Goal: Task Accomplishment & Management: Complete application form

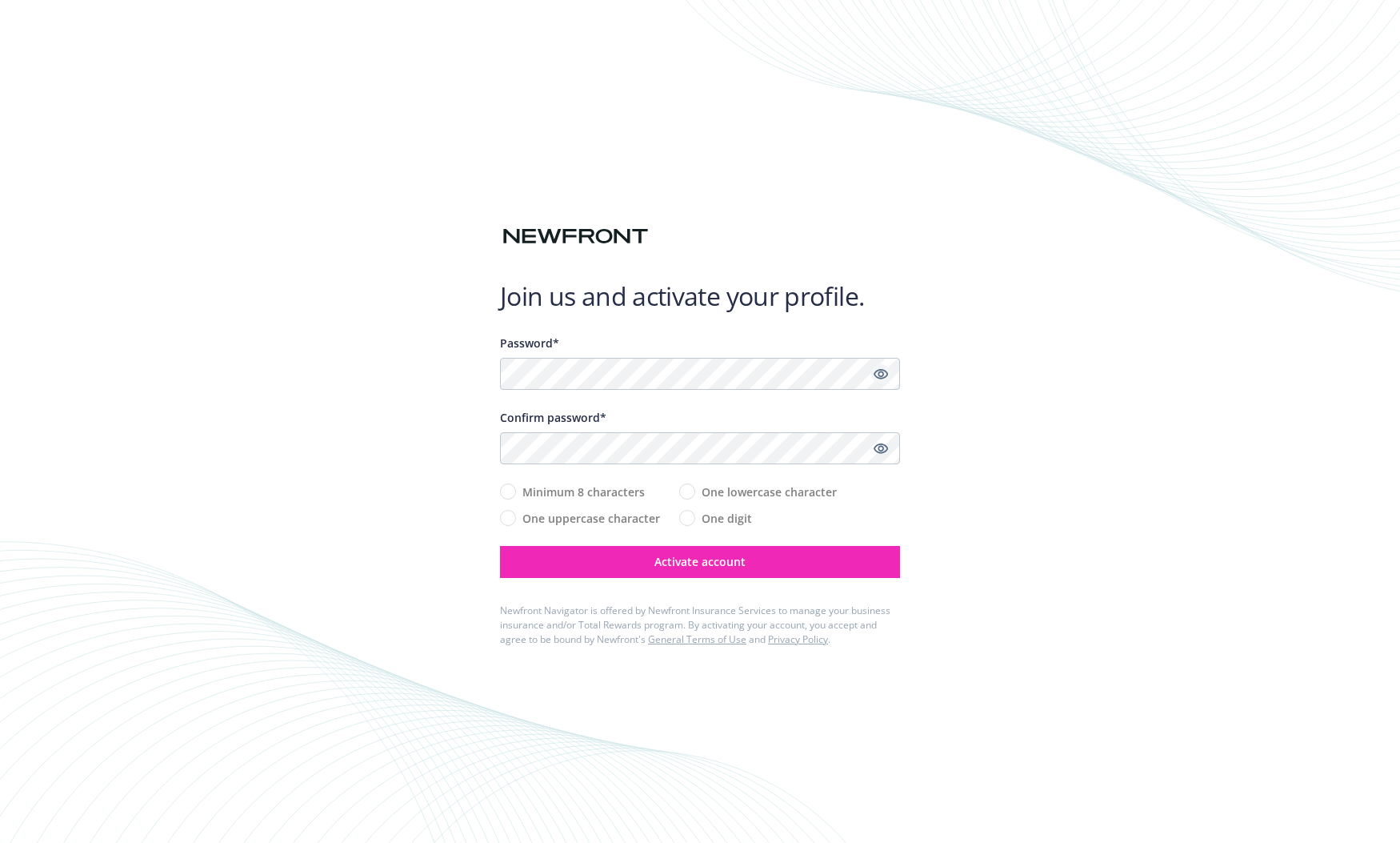
click at [883, 370] on icon "Show password" at bounding box center [881, 374] width 14 height 10
click at [982, 520] on div "Join us and activate your profile. Password* Confirm password* Minimum 8 charac…" at bounding box center [700, 422] width 1400 height 843
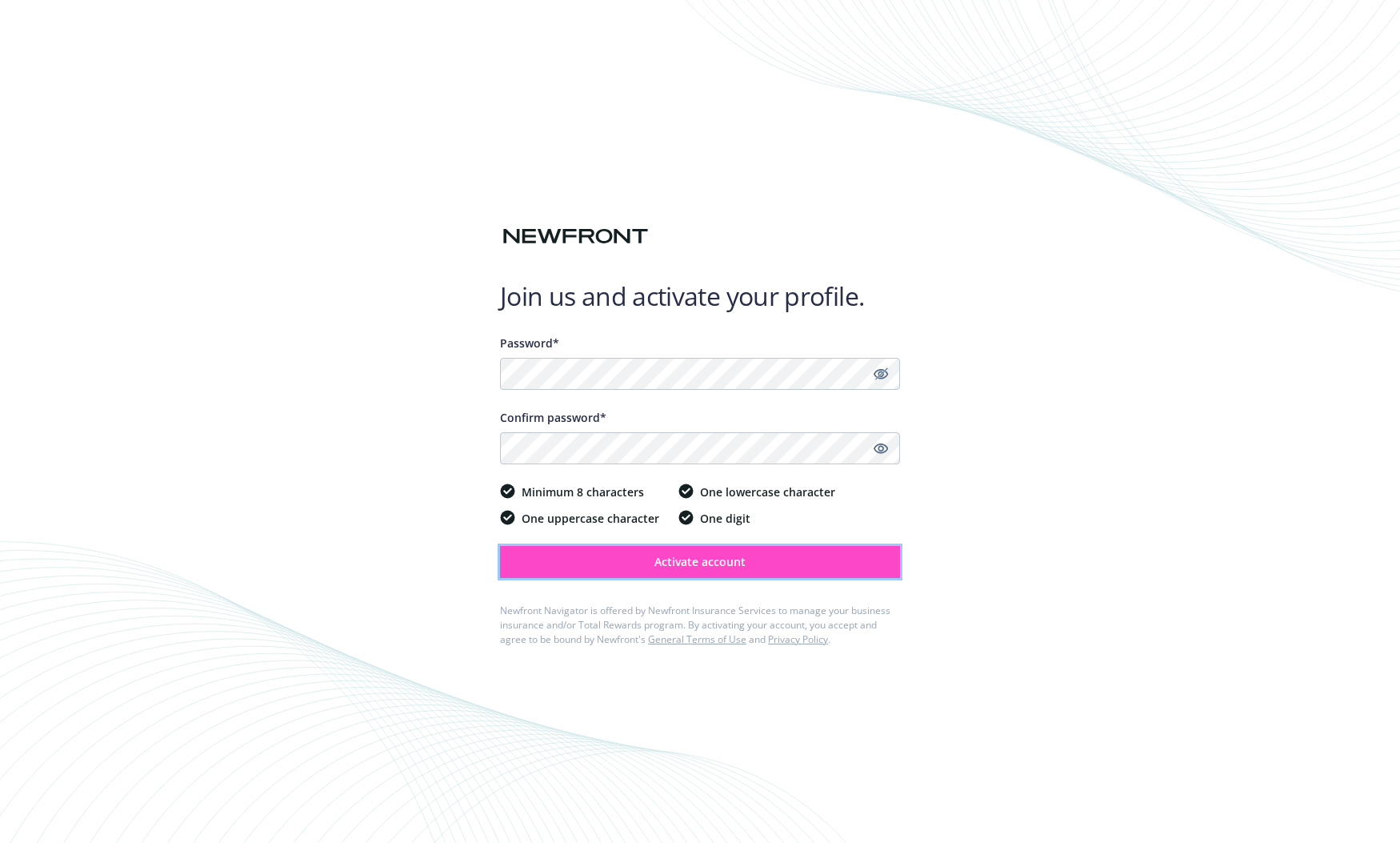
click at [710, 571] on button "Activate account" at bounding box center [700, 562] width 400 height 32
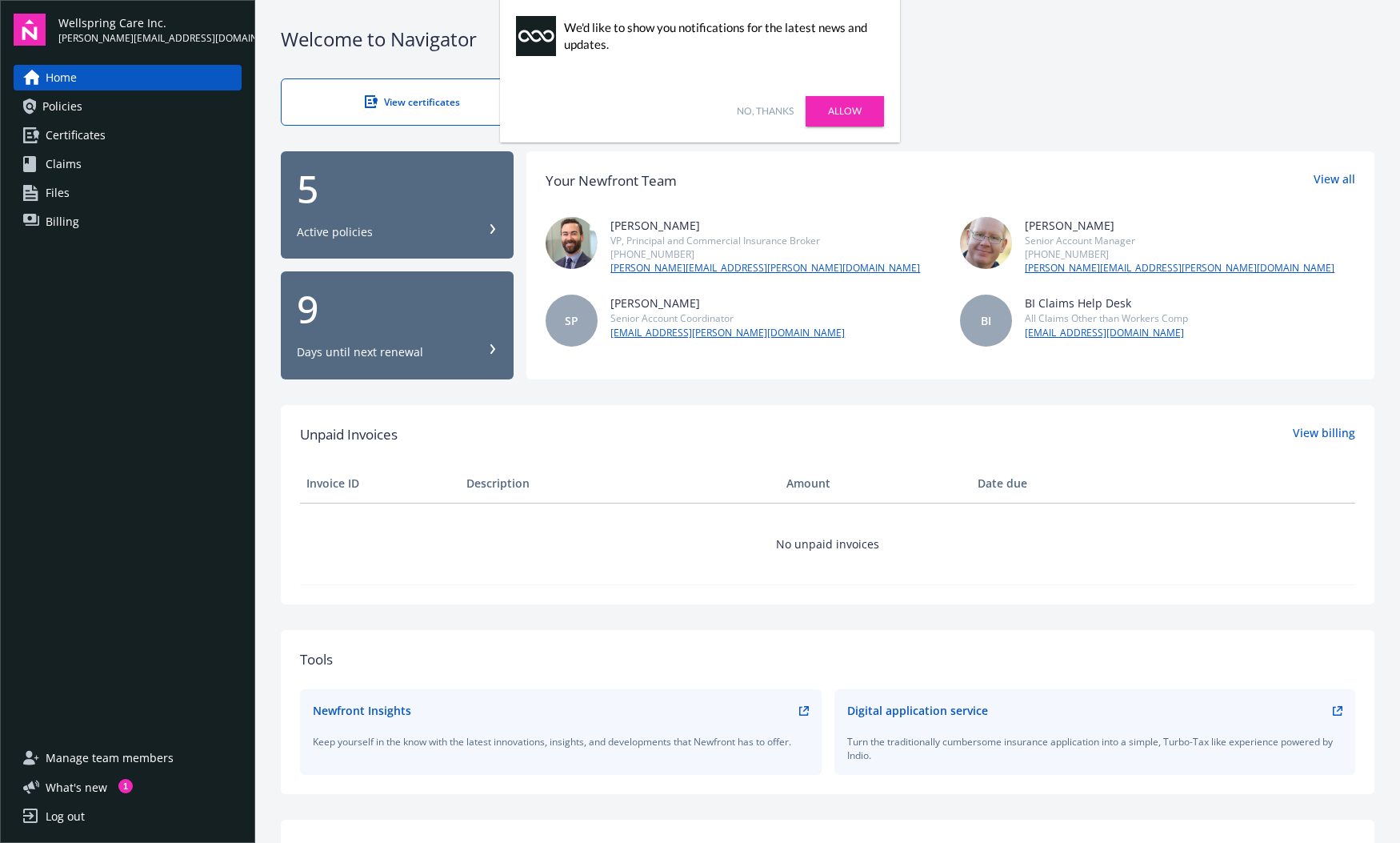
click at [774, 113] on link "No, thanks" at bounding box center [766, 110] width 57 height 14
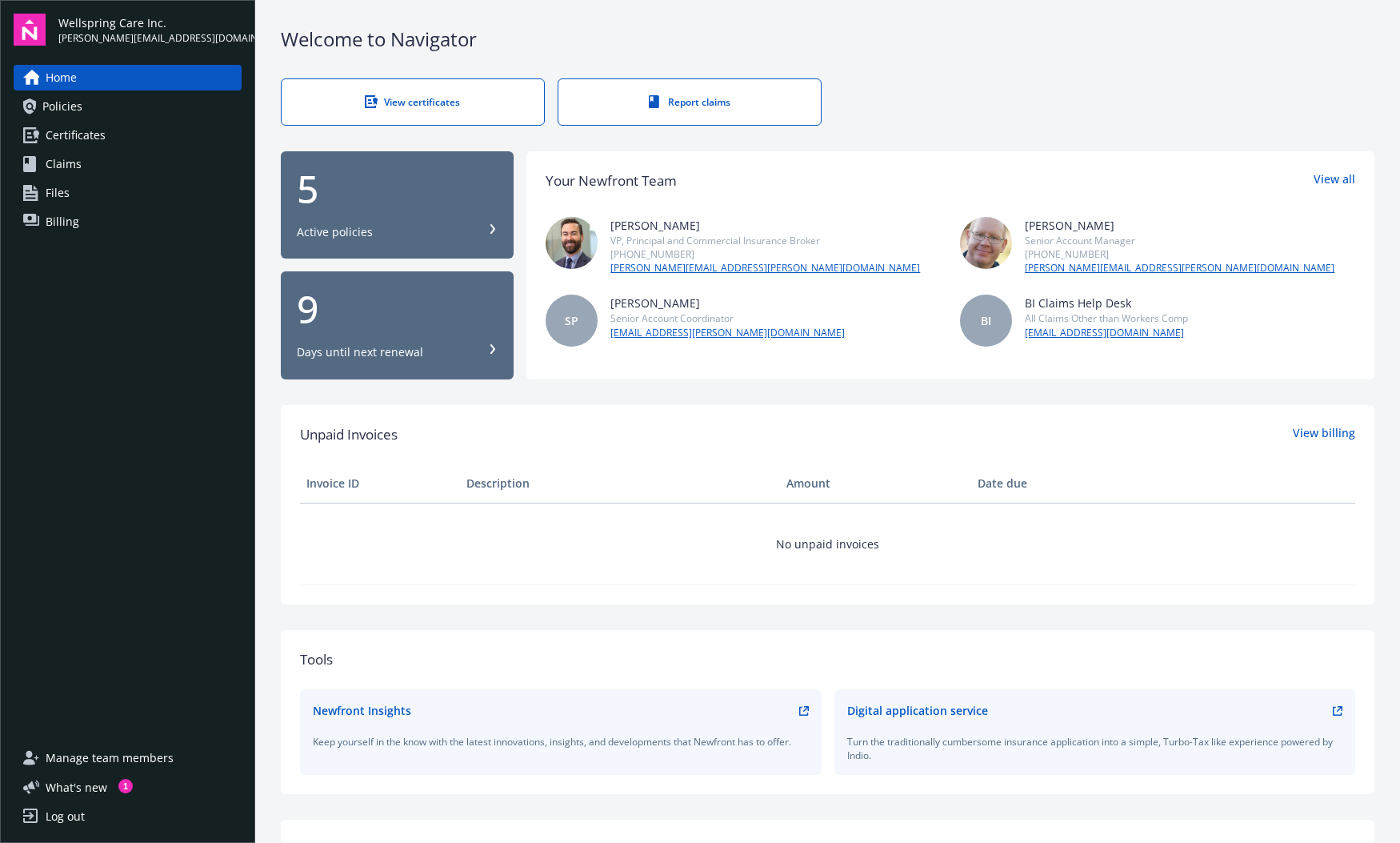
click at [70, 110] on span "Policies" at bounding box center [63, 106] width 40 height 26
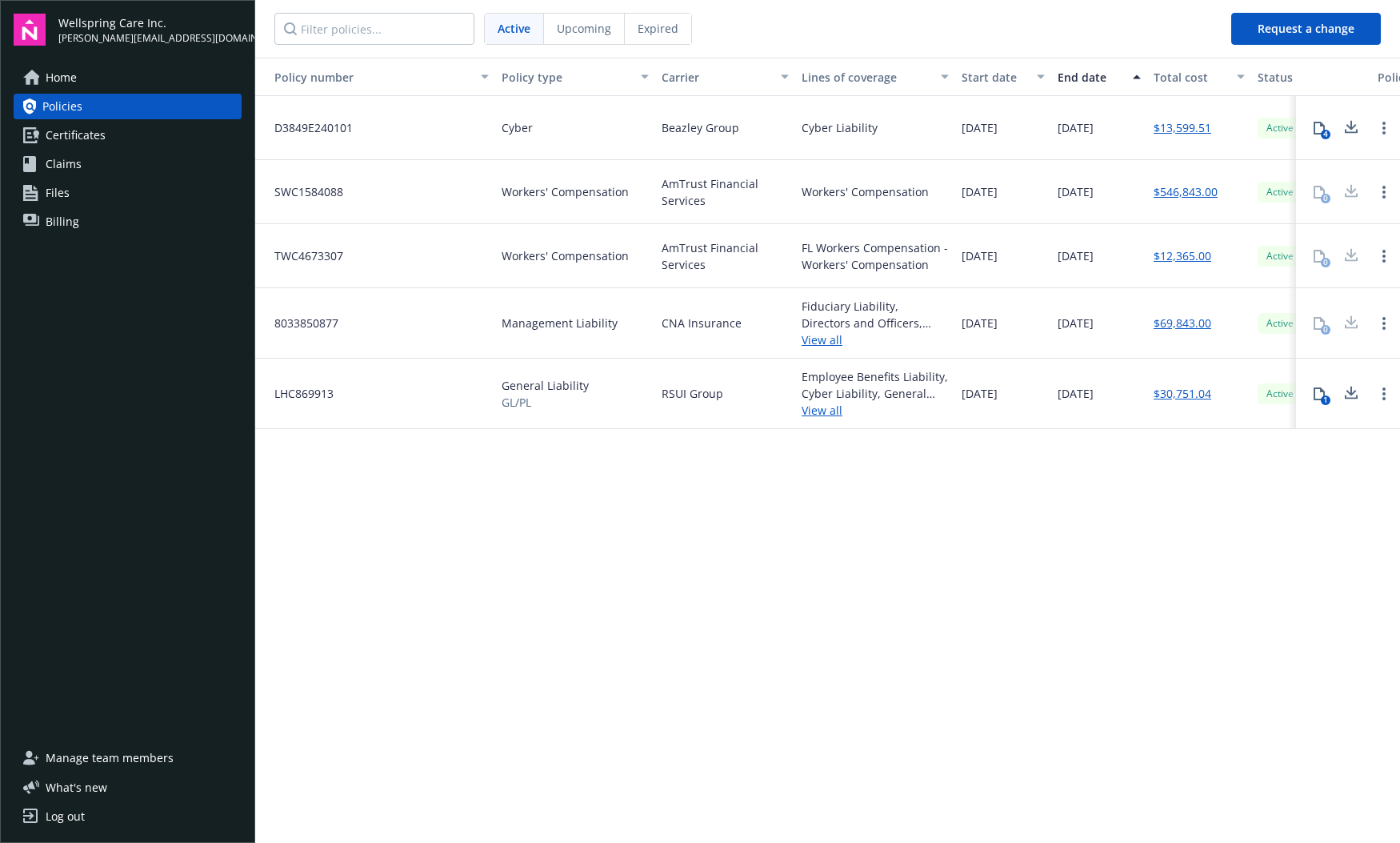
click at [647, 616] on div "Policy number Policy type Carrier Lines of coverage Start date End date Total c…" at bounding box center [827, 449] width 1145 height 783
click at [708, 187] on span "AmTrust Financial Services" at bounding box center [726, 191] width 127 height 33
click at [42, 79] on link "Home" at bounding box center [127, 77] width 228 height 26
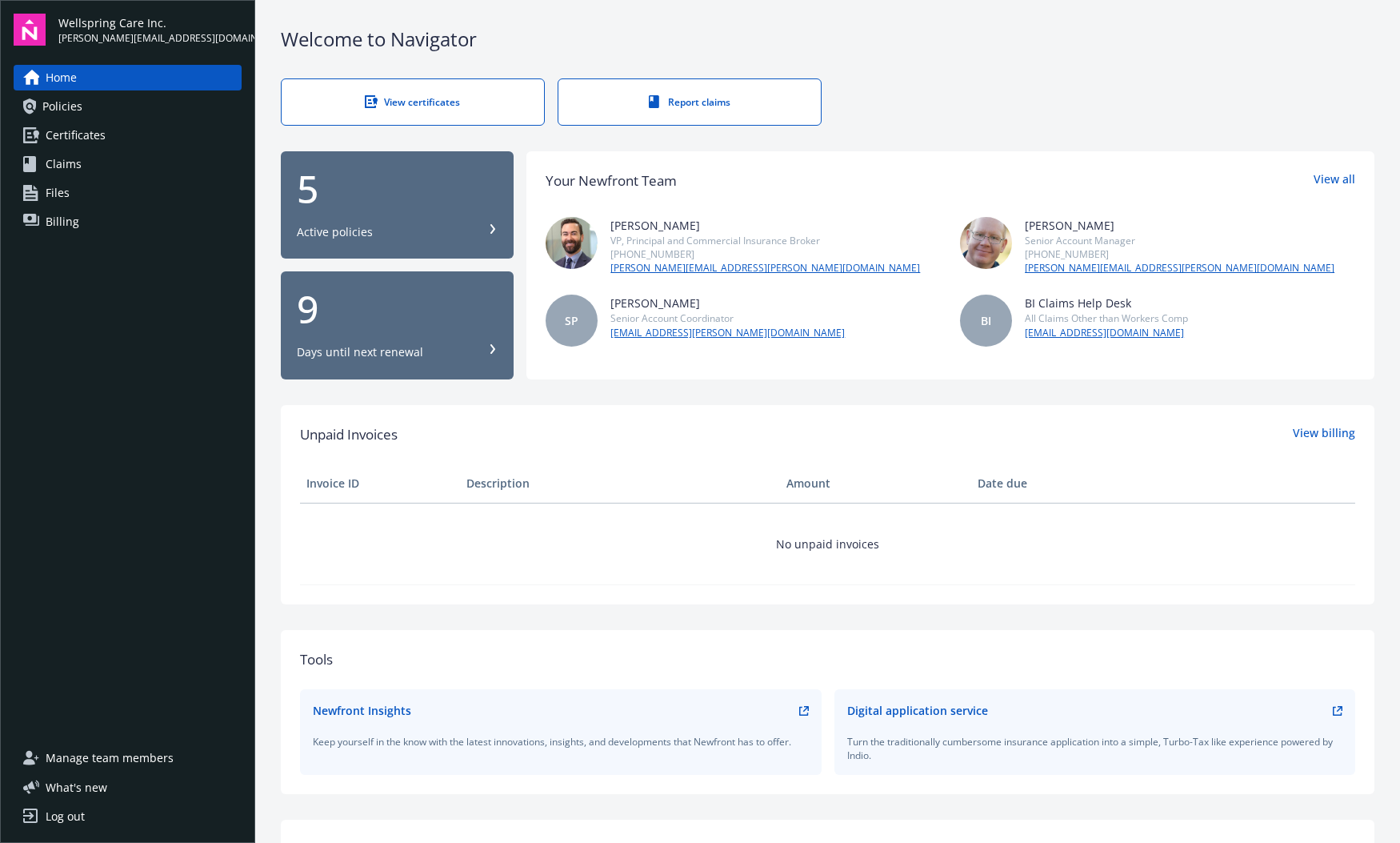
click at [88, 137] on span "Certificates" at bounding box center [75, 135] width 60 height 26
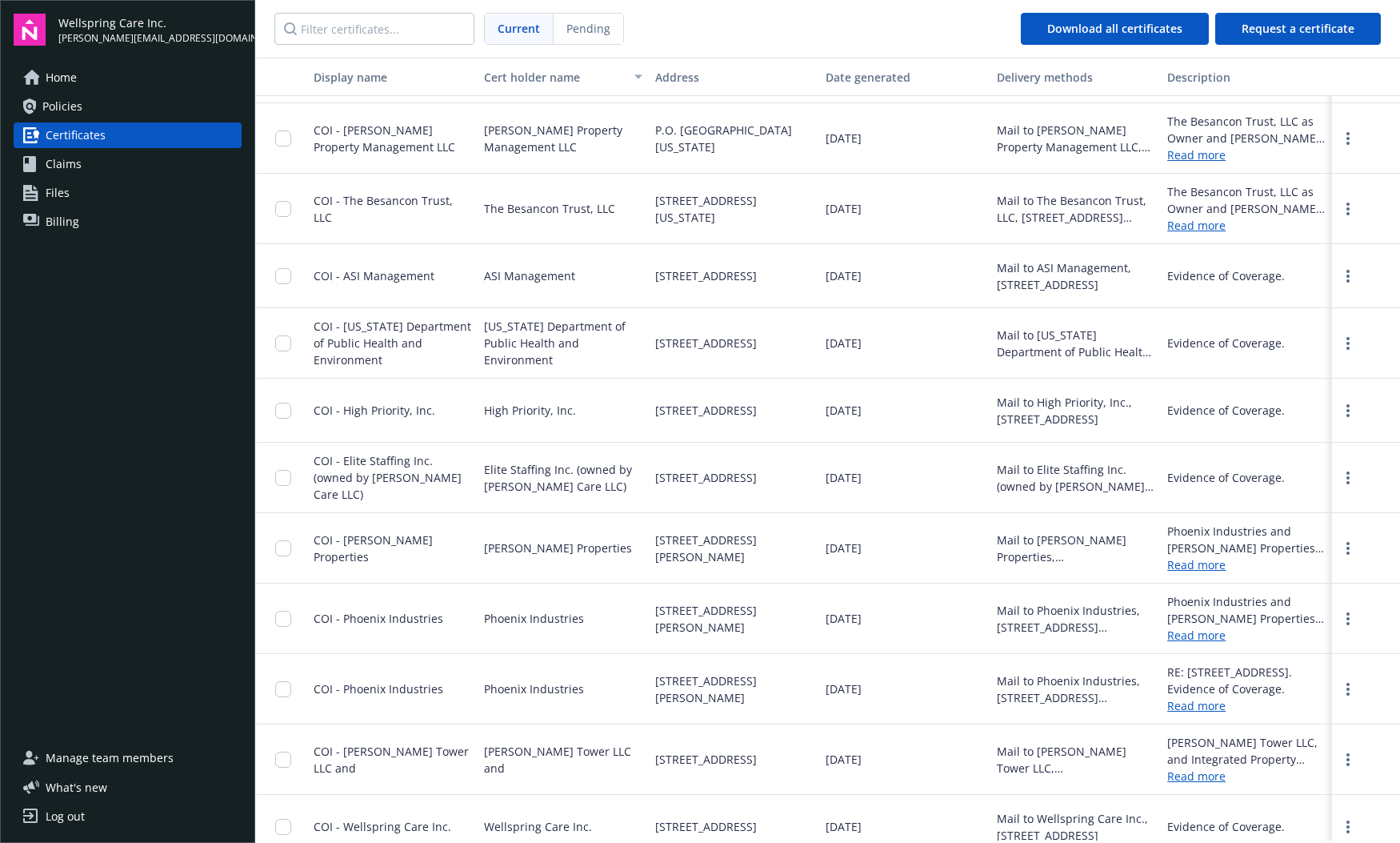
scroll to position [1606, 0]
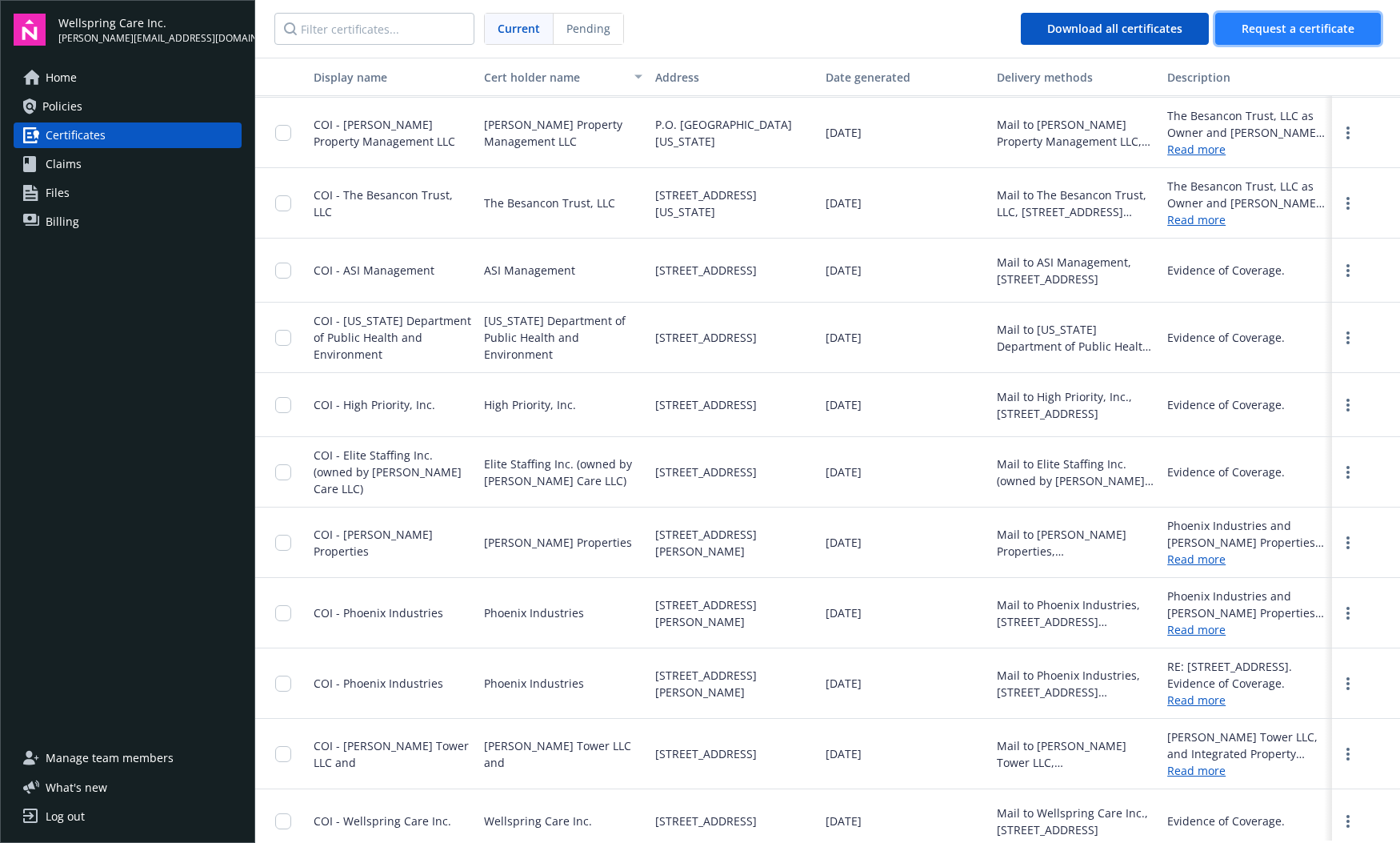
click at [1286, 42] on button "Request a certificate" at bounding box center [1298, 29] width 165 height 32
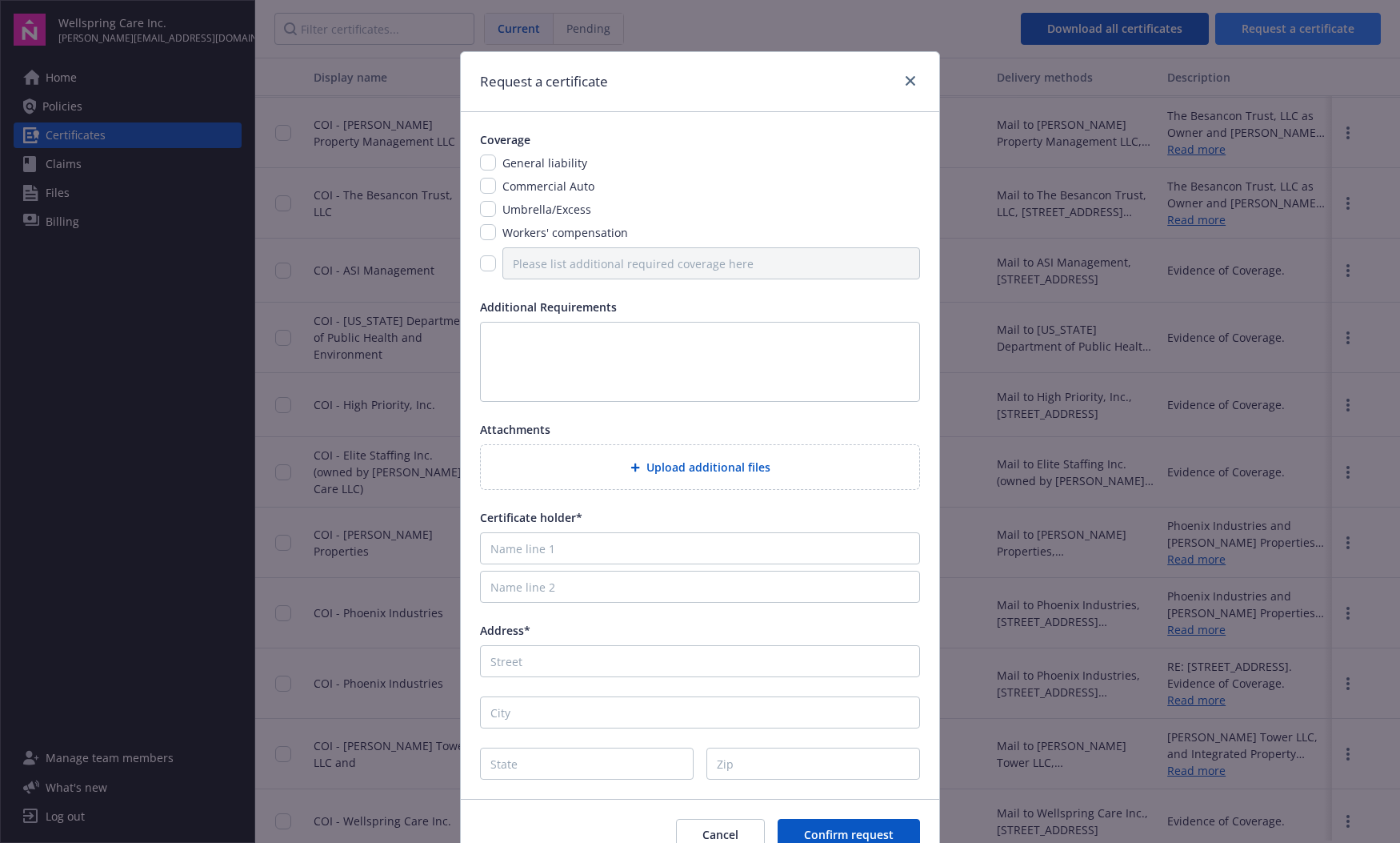
scroll to position [1574, 0]
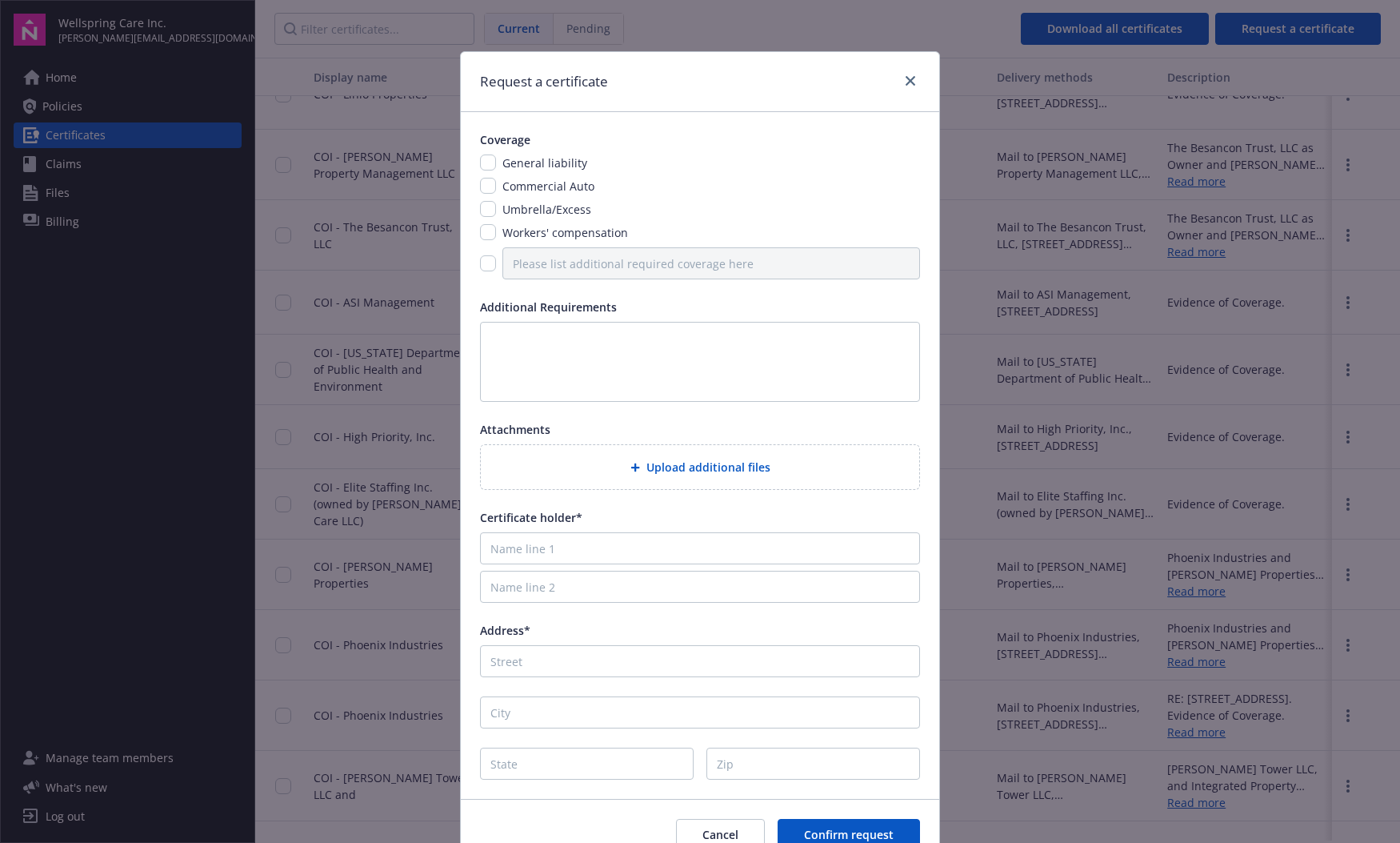
click at [533, 234] on span "Workers' compensation" at bounding box center [565, 232] width 126 height 15
click at [482, 233] on input "checkbox" at bounding box center [488, 232] width 16 height 16
checkbox input "true"
